Goal: Ask a question: Seek information or help from site administrators or community

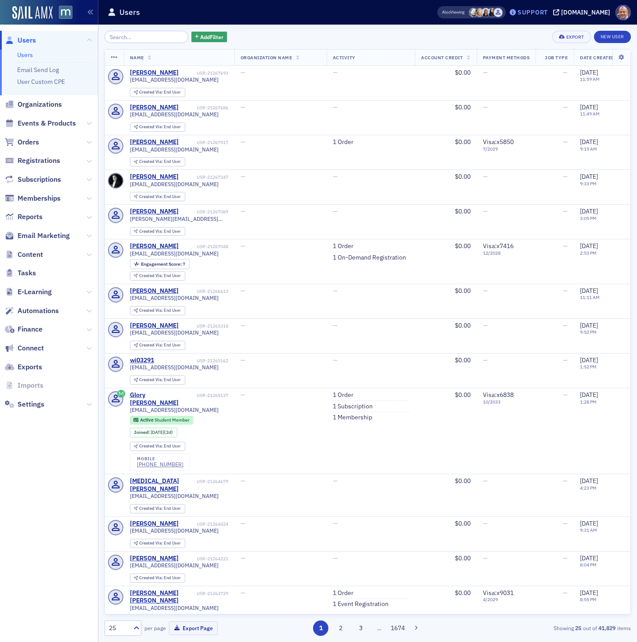
click at [548, 12] on div "Support" at bounding box center [533, 12] width 30 height 8
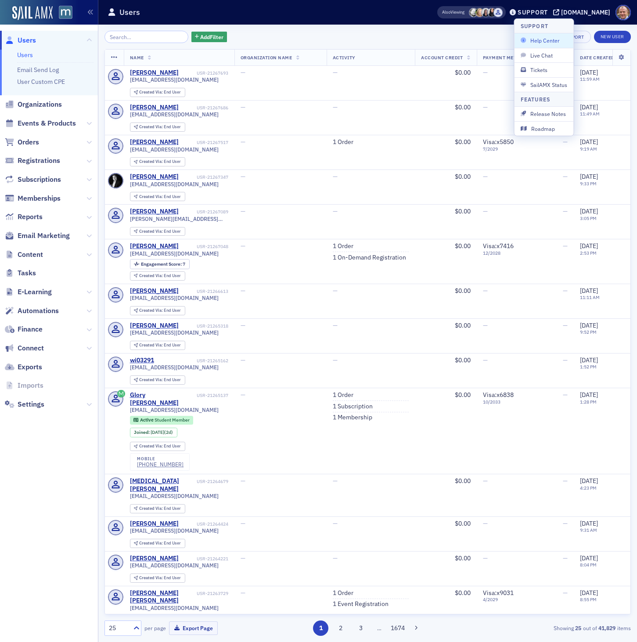
click at [549, 38] on span "Help Center" at bounding box center [544, 40] width 47 height 8
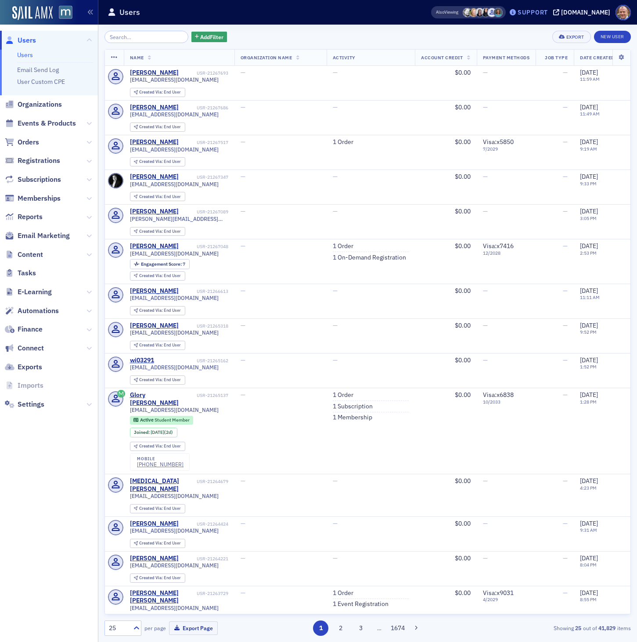
click at [548, 12] on div "Support" at bounding box center [533, 12] width 30 height 8
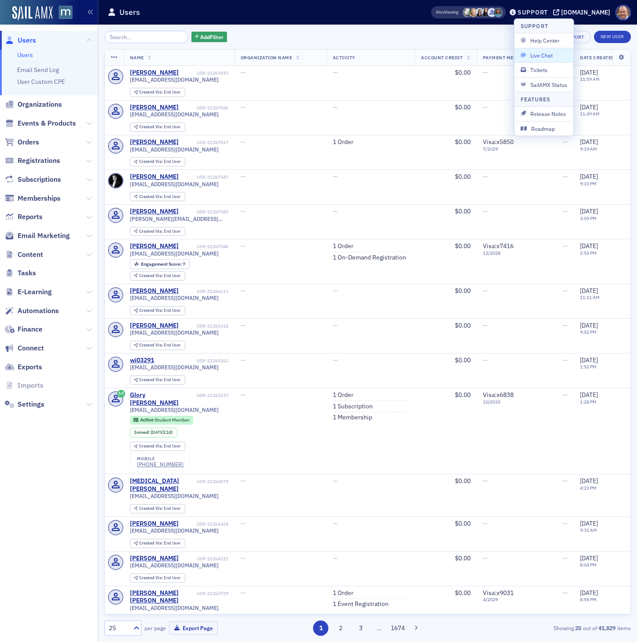
click at [536, 55] on span "Live Chat" at bounding box center [544, 55] width 47 height 8
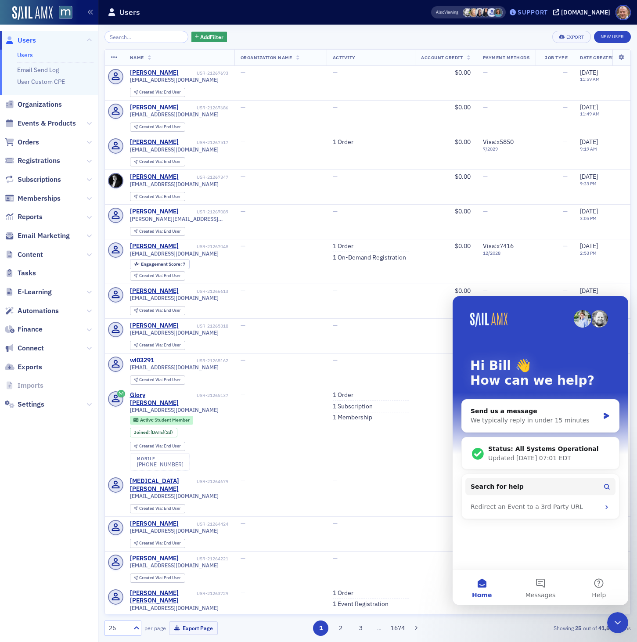
click at [541, 15] on div "Support" at bounding box center [533, 12] width 30 height 8
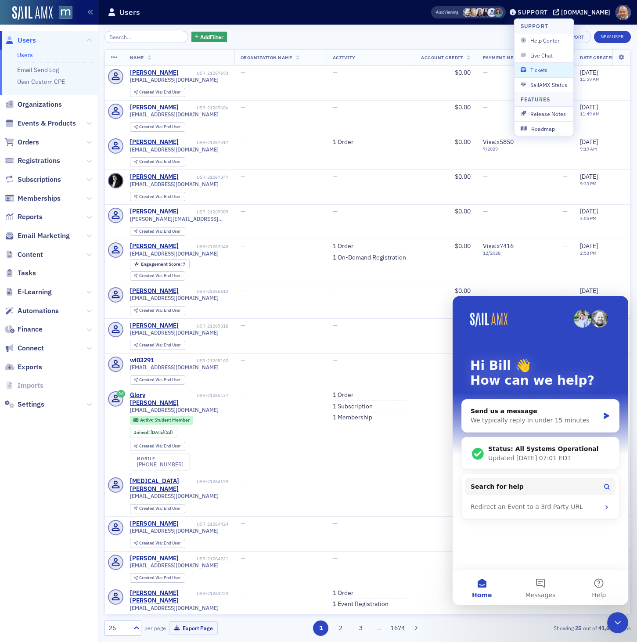
click at [536, 67] on span "Tickets" at bounding box center [544, 70] width 47 height 8
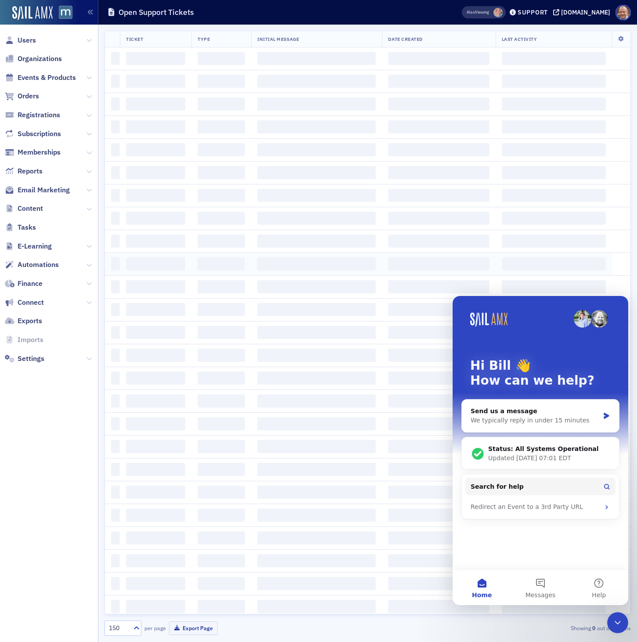
click at [595, 255] on td "‌" at bounding box center [554, 263] width 116 height 23
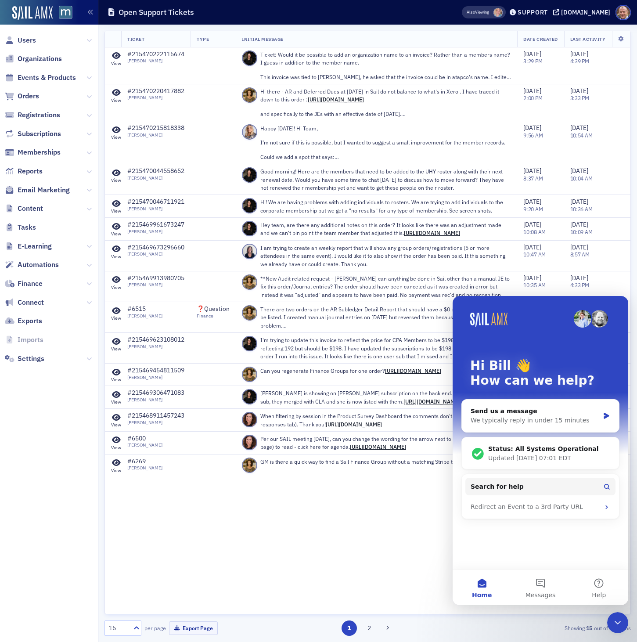
click at [621, 622] on icon "Close Intercom Messenger" at bounding box center [617, 622] width 11 height 11
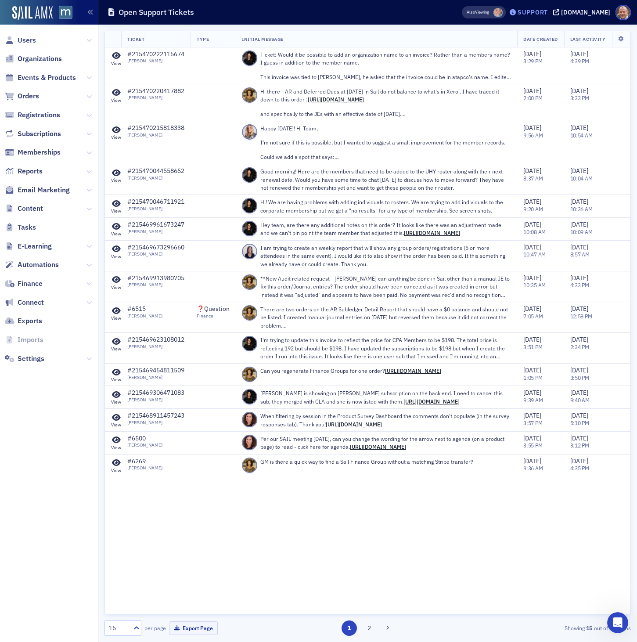
click at [548, 12] on div "Support" at bounding box center [533, 12] width 30 height 8
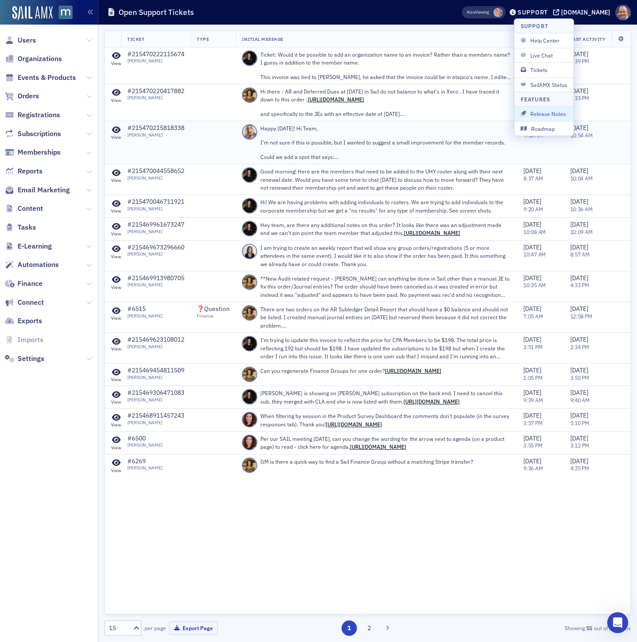
click at [583, 145] on td "[DATE] 10:54 AM" at bounding box center [597, 142] width 66 height 43
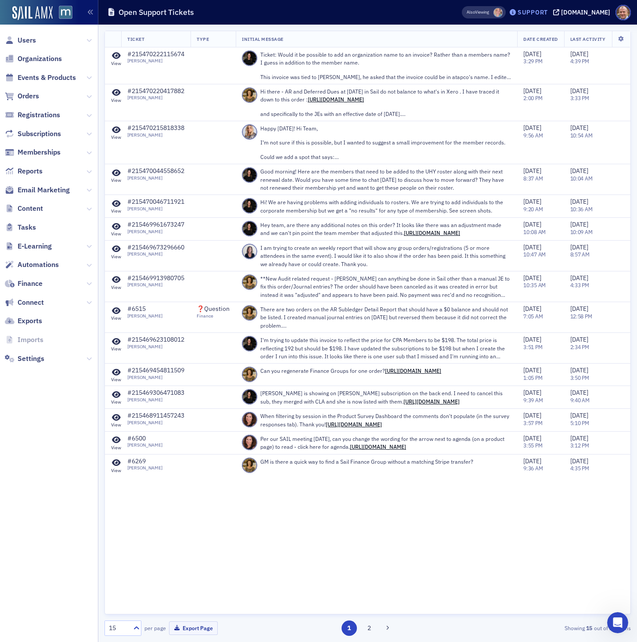
click at [542, 15] on div "Support" at bounding box center [533, 12] width 30 height 8
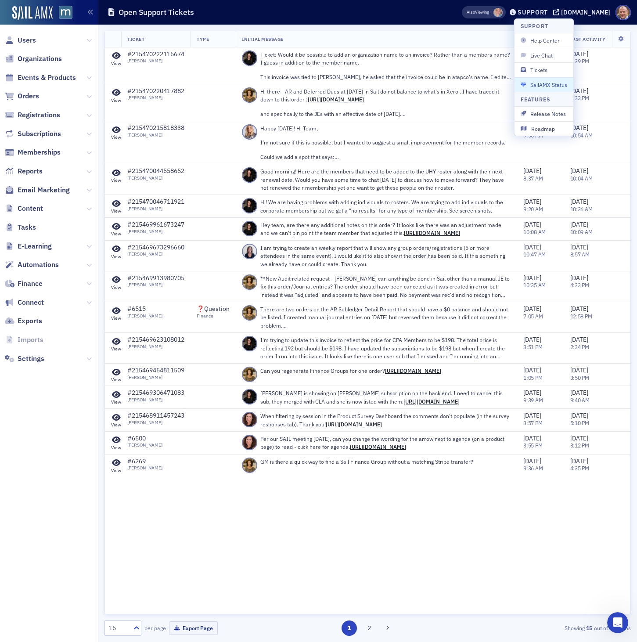
click at [541, 85] on span "SailAMX Status" at bounding box center [544, 85] width 47 height 8
